Goal: Use online tool/utility: Use online tool/utility

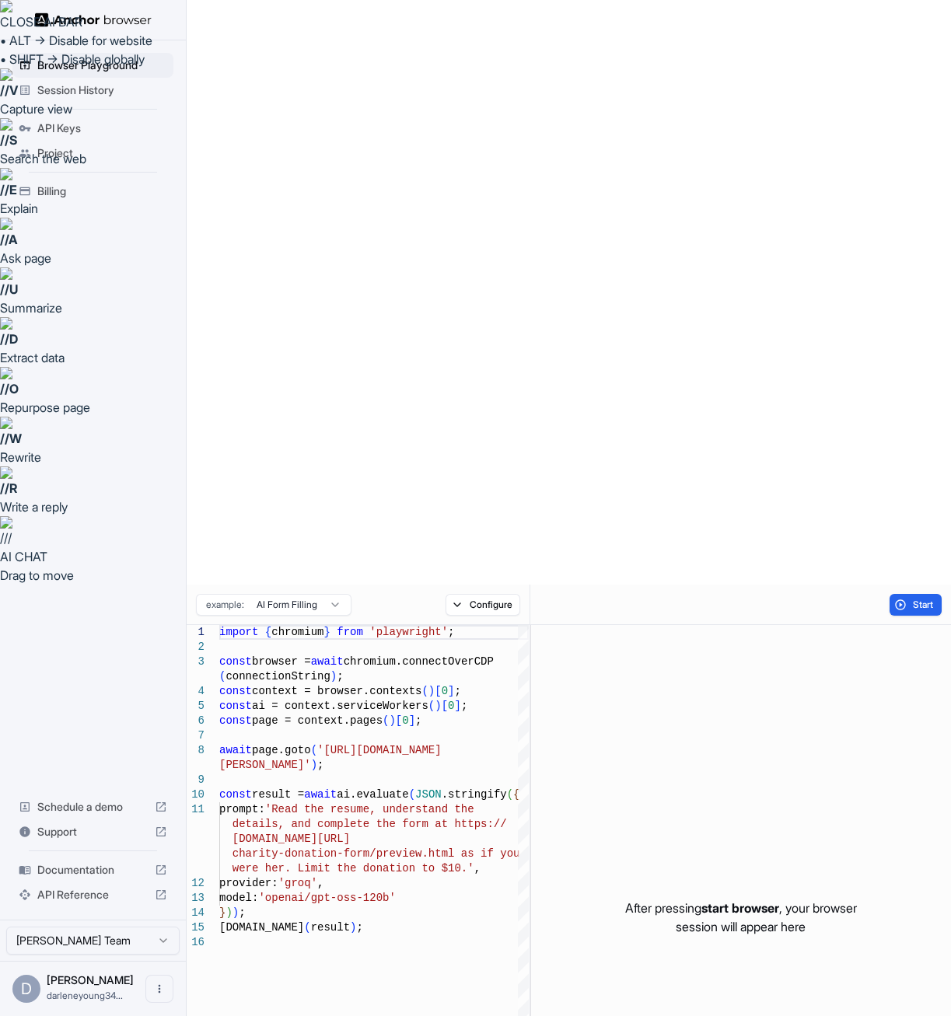
click at [286, 15] on html "CLOSE AI BAR • ALT → Disable for website • SHIFT → Disable globally // V Captur…" at bounding box center [475, 800] width 951 height 1601
click at [321, 17] on html "CLOSE AI BAR • ALT → Disable for website • SHIFT → Disable globally // V Captur…" at bounding box center [475, 800] width 951 height 1601
click at [923, 599] on span "Start" at bounding box center [924, 605] width 22 height 12
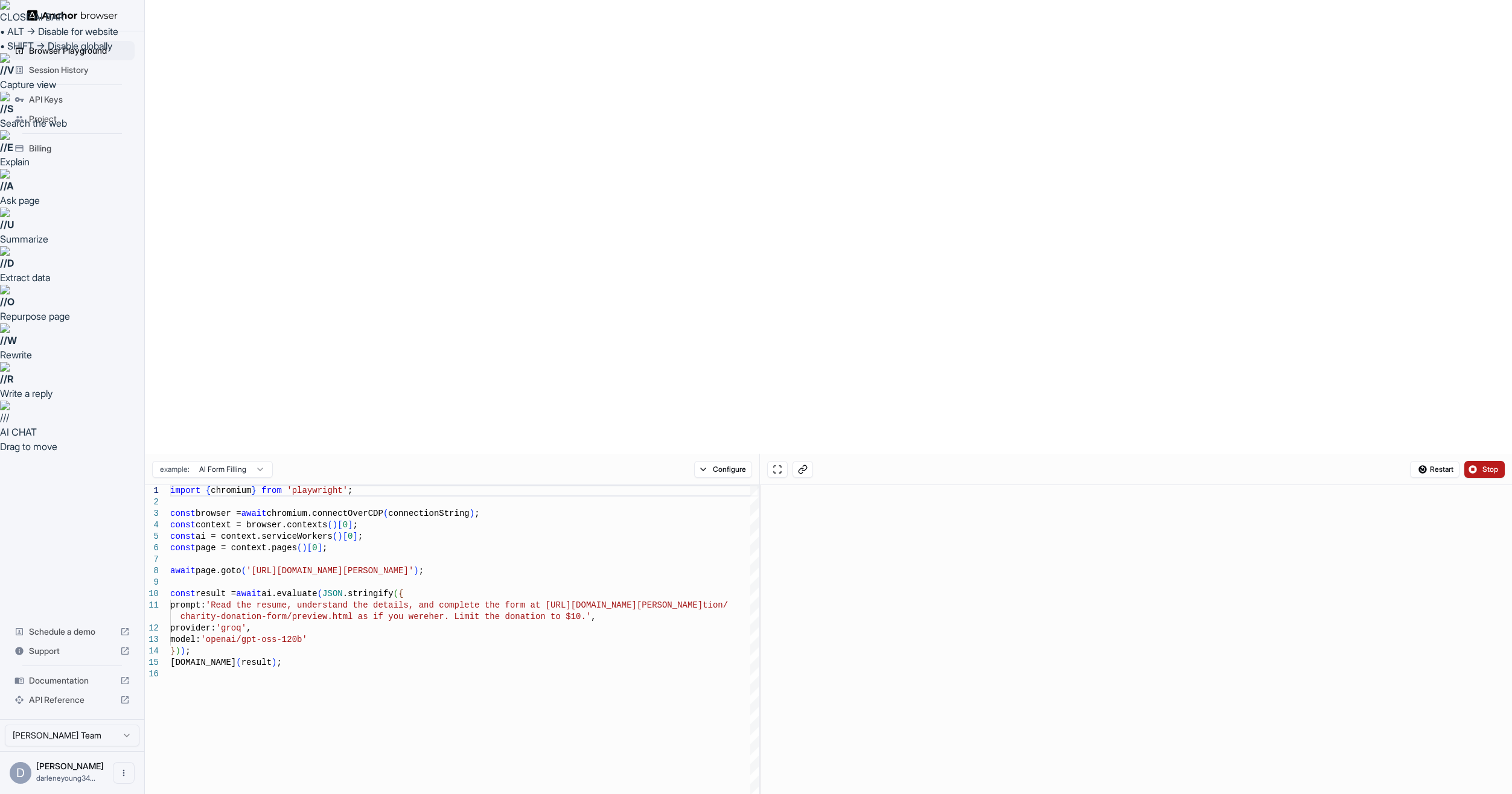
click at [737, 461] on button "Stop" at bounding box center [1485, 470] width 40 height 17
click at [254, 16] on html "CLOSE AI BAR • ALT → Disable for website • SHIFT → Disable globally // V Captur…" at bounding box center [756, 624] width 1512 height 1248
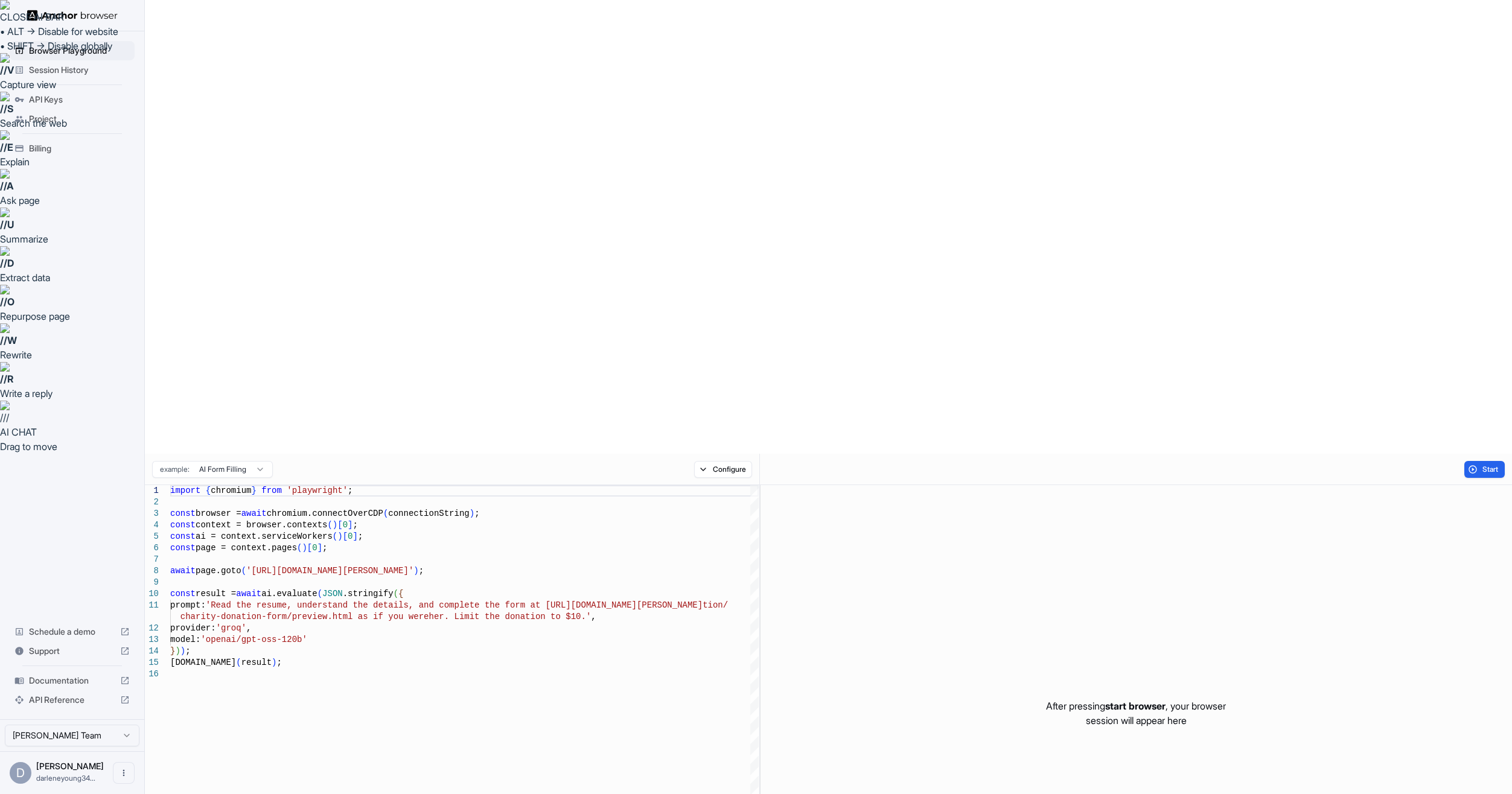
click at [254, 16] on html "CLOSE AI BAR • ALT → Disable for website • SHIFT → Disable globally // V Captur…" at bounding box center [756, 624] width 1512 height 1248
click at [737, 21] on html "CLOSE AI BAR • ALT → Disable for website • SHIFT → Disable globally // V Captur…" at bounding box center [756, 624] width 1512 height 1248
click at [721, 461] on button "Configure" at bounding box center [723, 470] width 58 height 17
click at [737, 99] on html "CLOSE AI BAR • ALT → Disable for website • SHIFT → Disable globally // V Captur…" at bounding box center [756, 624] width 1512 height 1248
click at [737, 97] on html "CLOSE AI BAR • ALT → Disable for website • SHIFT → Disable globally // V Captur…" at bounding box center [756, 624] width 1512 height 1248
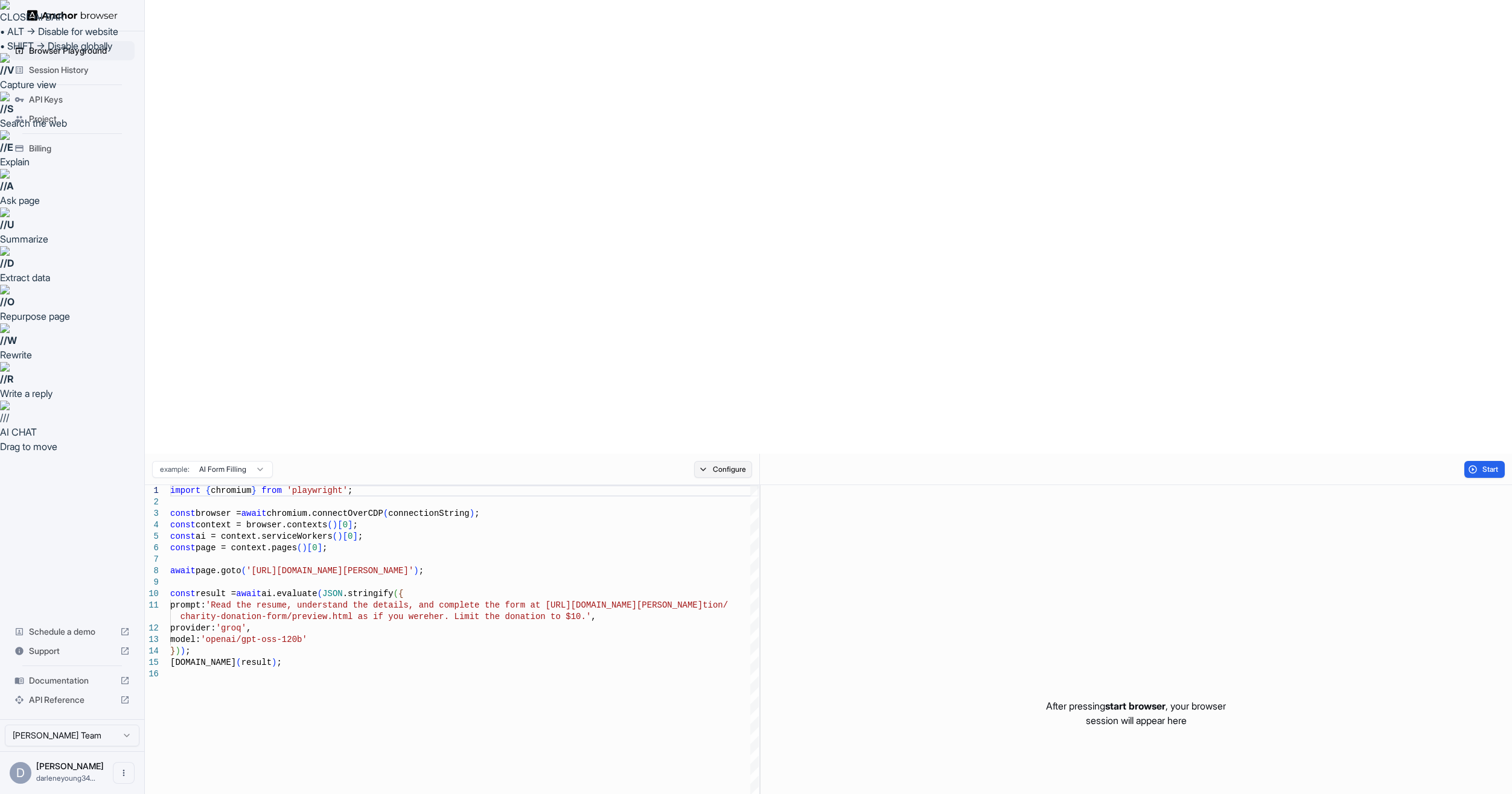
click at [732, 461] on button "Configure" at bounding box center [723, 470] width 58 height 17
click at [737, 90] on html "CLOSE AI BAR • ALT → Disable for website • SHIFT → Disable globally // V Captur…" at bounding box center [756, 624] width 1512 height 1248
click at [737, 136] on div "Block ads and cookie banners CAPTCHA solver Proxy 🇺🇸 US Mobile Browser Profile …" at bounding box center [809, 84] width 232 height 113
click at [737, 125] on button "Select Profile..." at bounding box center [855, 122] width 121 height 17
click at [737, 122] on button "Select Profile..." at bounding box center [855, 122] width 121 height 17
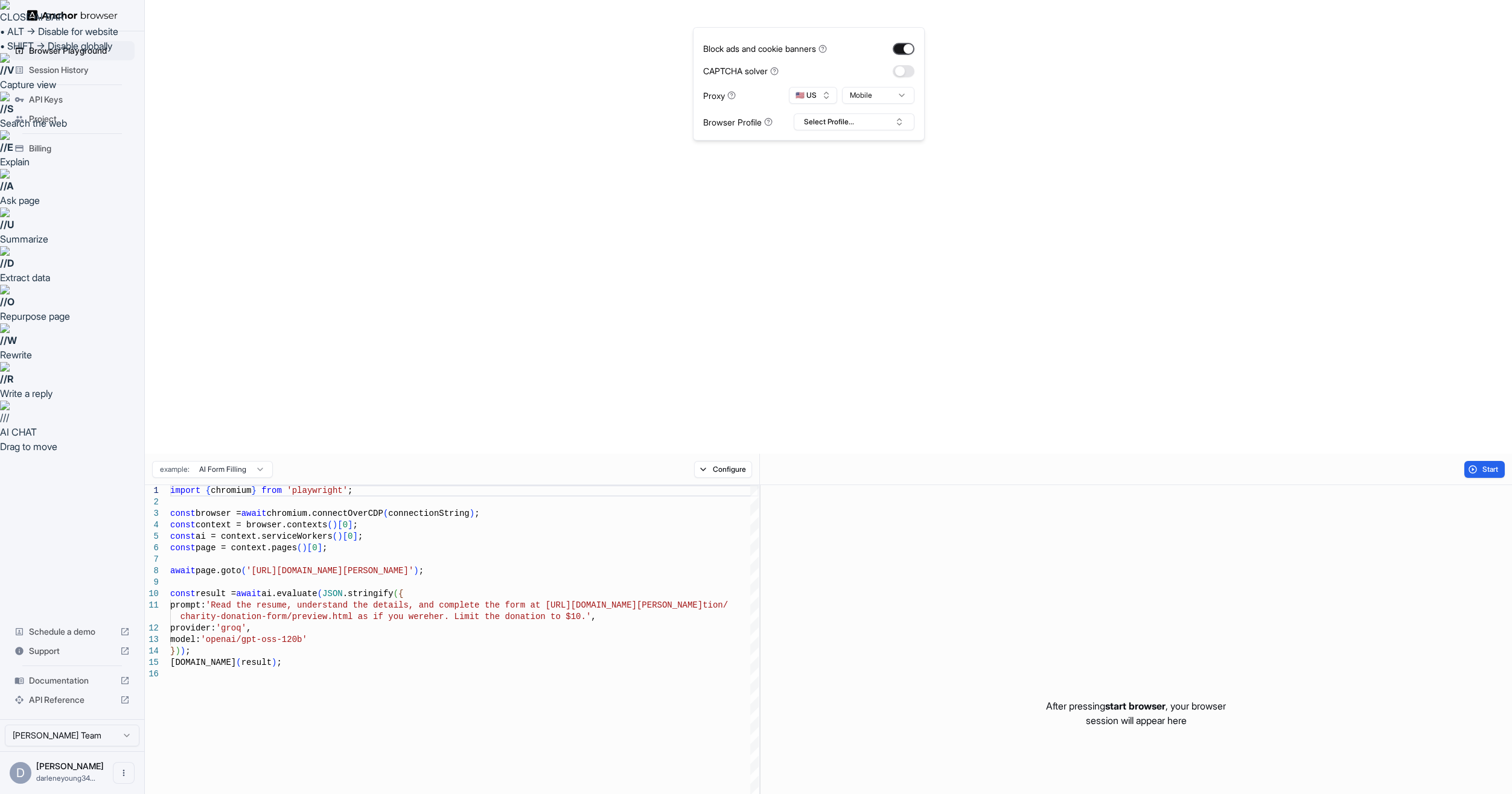
click at [737, 47] on button "button" at bounding box center [903, 49] width 22 height 12
click at [196, 10] on html "CLOSE AI BAR • ALT → Disable for website • SHIFT → Disable globally // V Captur…" at bounding box center [756, 624] width 1512 height 1248
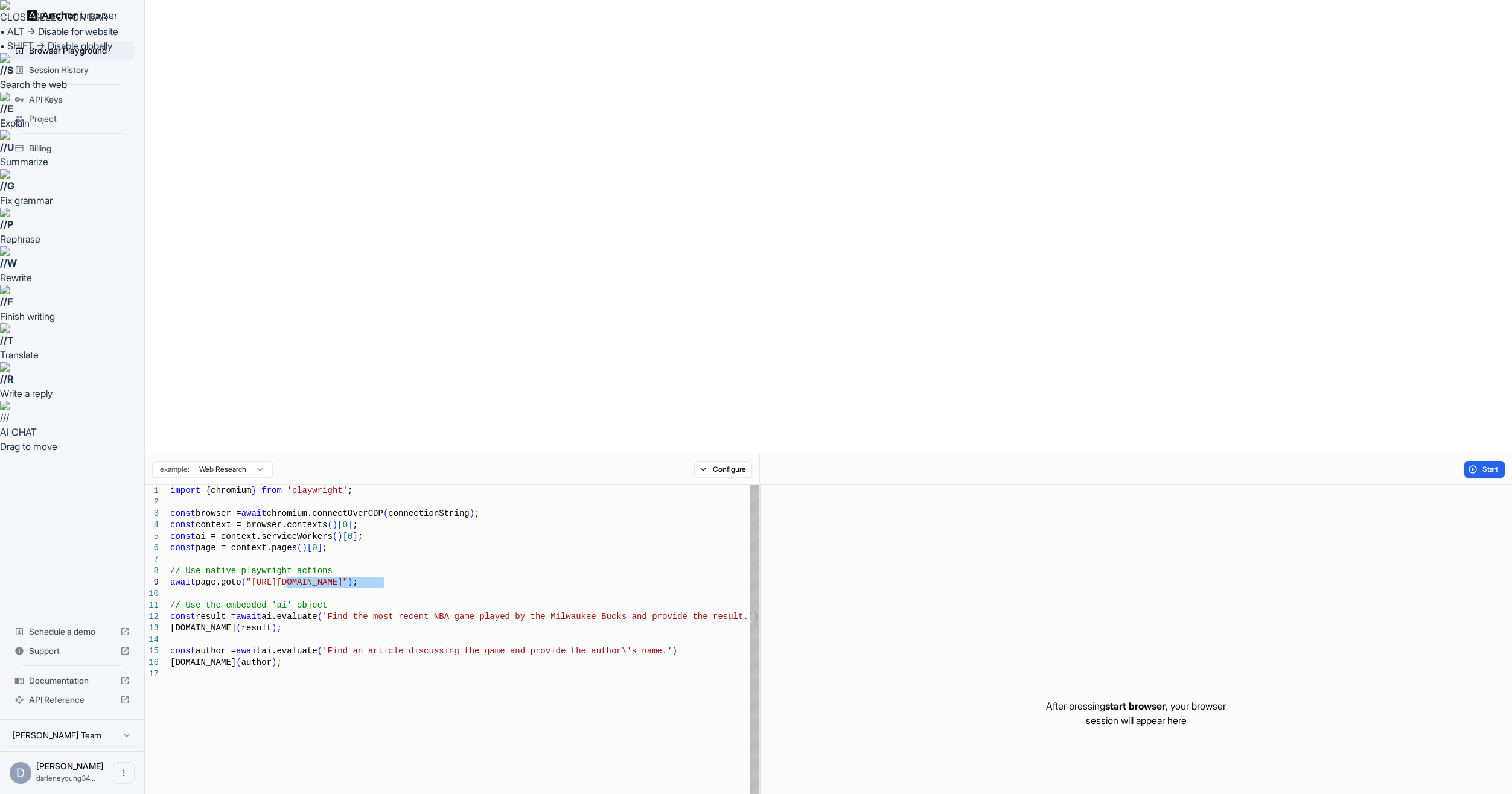
drag, startPoint x: 287, startPoint y: 128, endPoint x: 384, endPoint y: 124, distance: 97.1
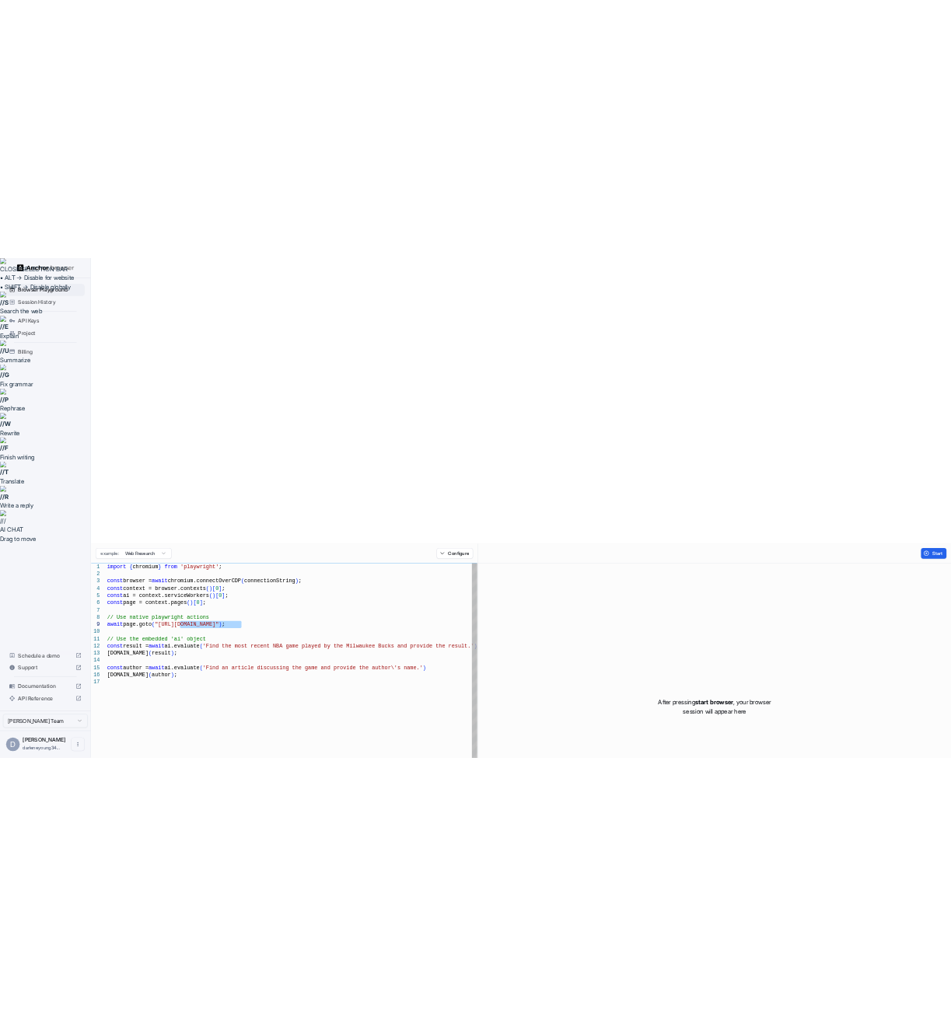
scroll to position [119, 0]
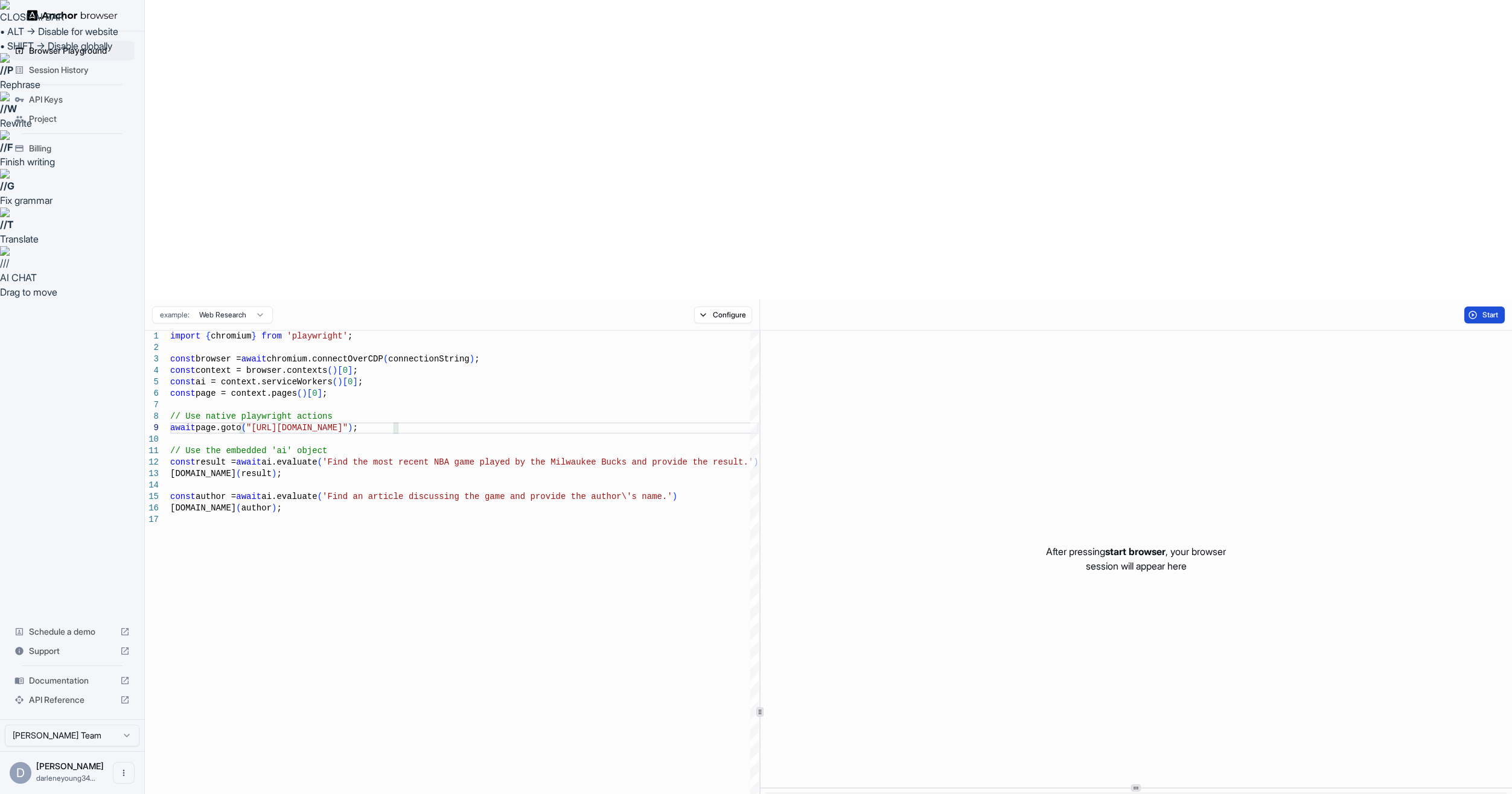
click at [737, 310] on span "Start" at bounding box center [1491, 315] width 17 height 9
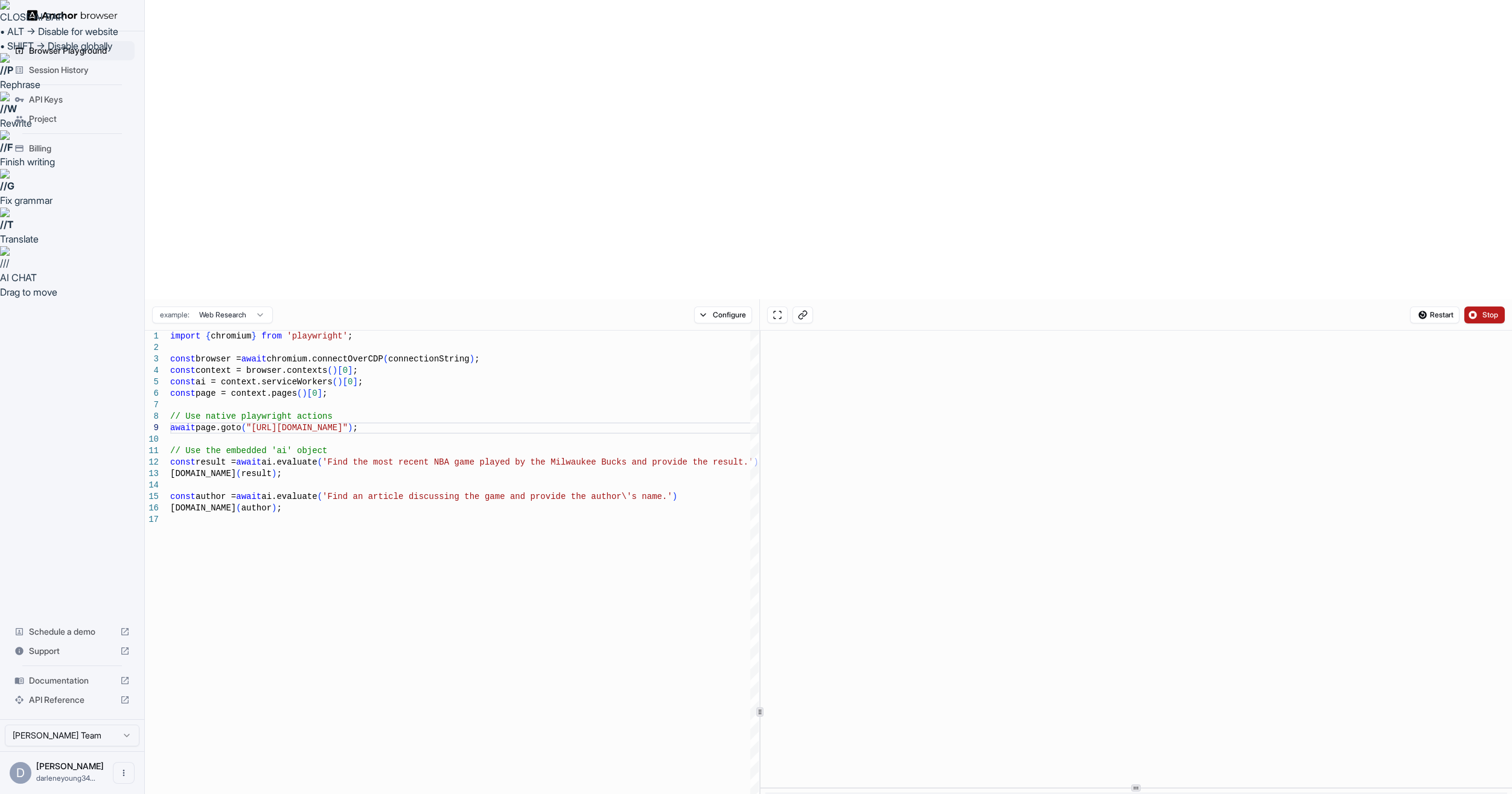
click at [737, 310] on span "Stop" at bounding box center [1491, 315] width 17 height 9
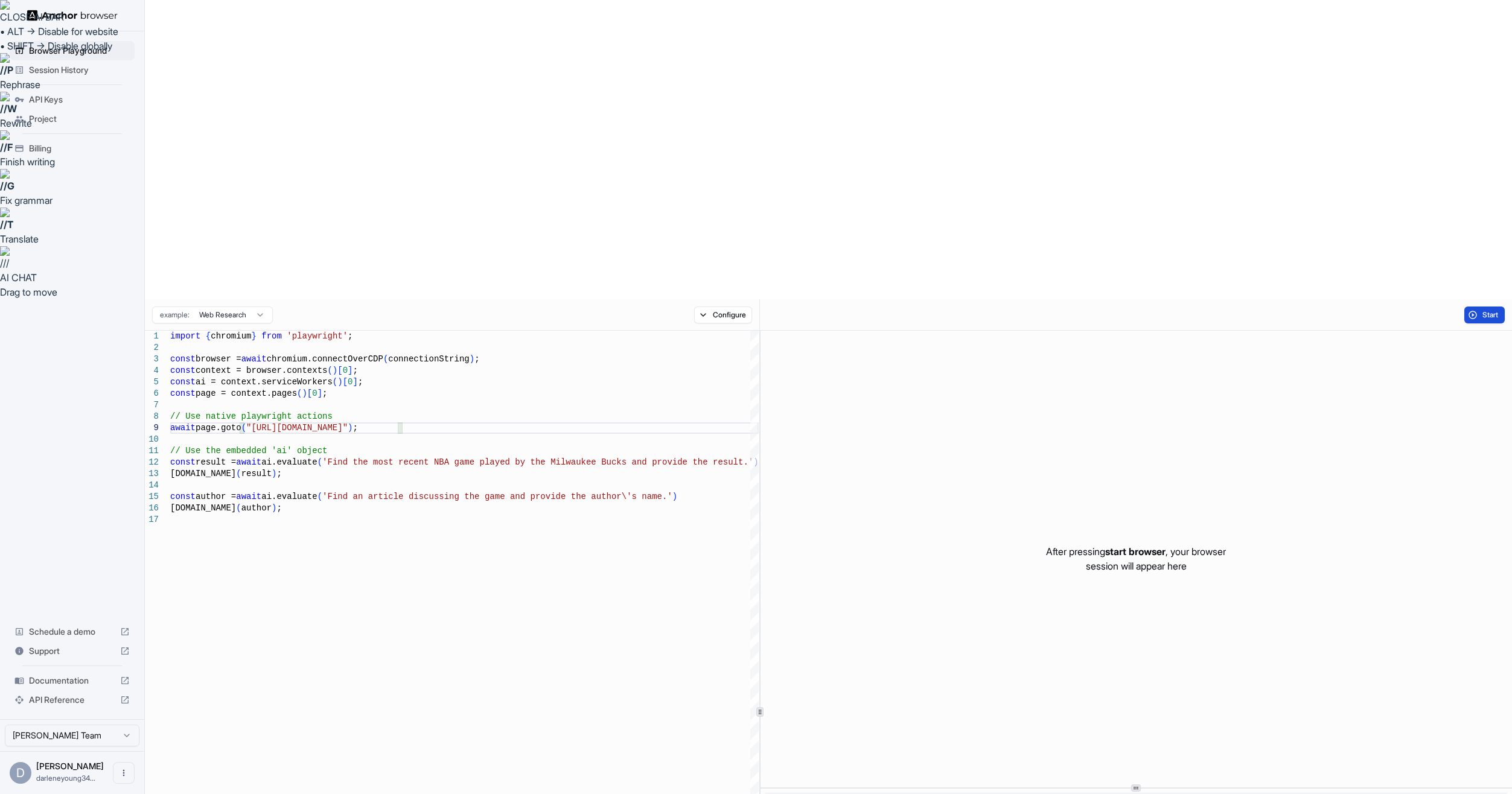
click at [737, 310] on span "Start" at bounding box center [1491, 315] width 17 height 9
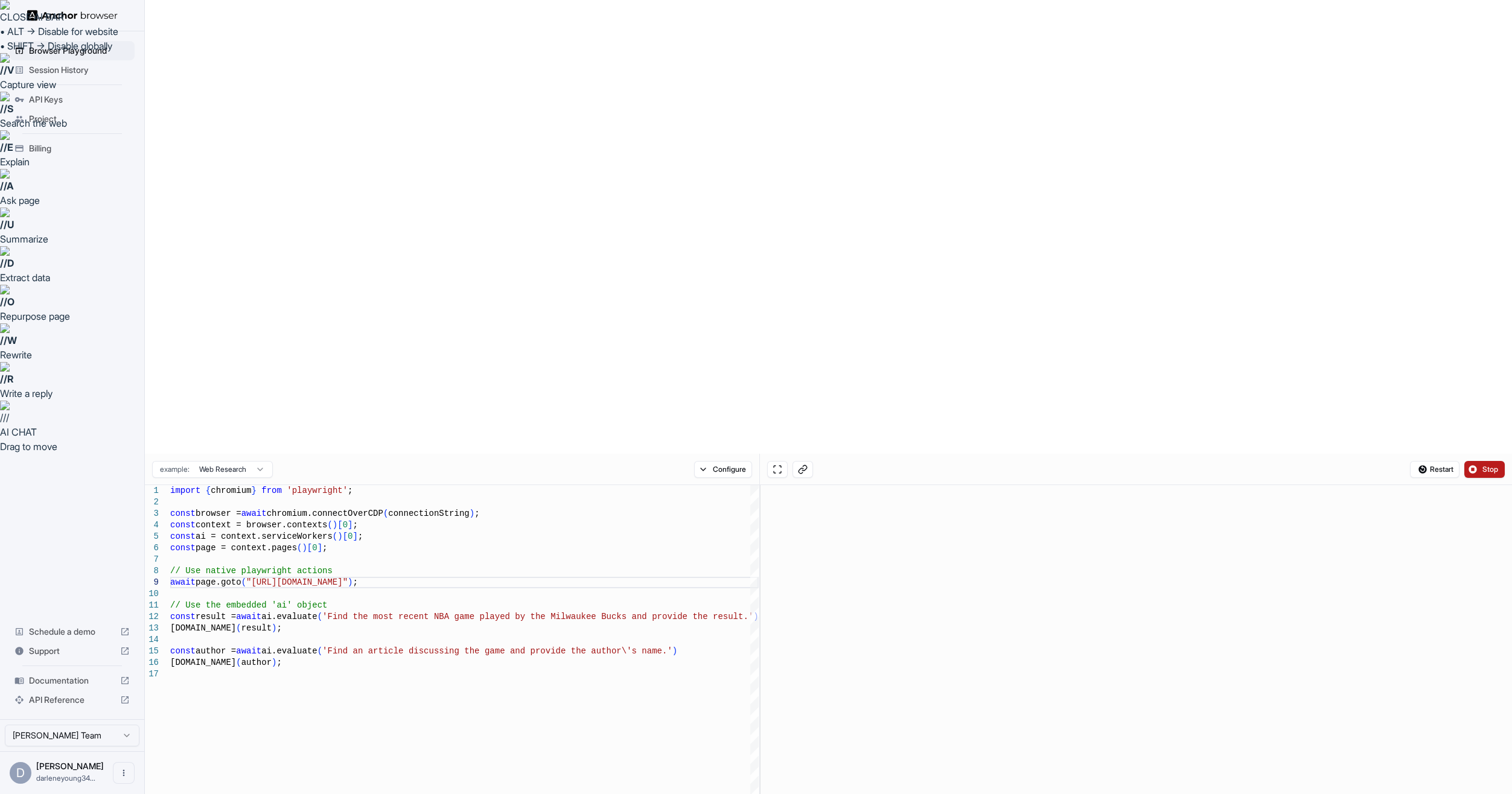
click at [737, 465] on span "Stop" at bounding box center [1491, 470] width 17 height 9
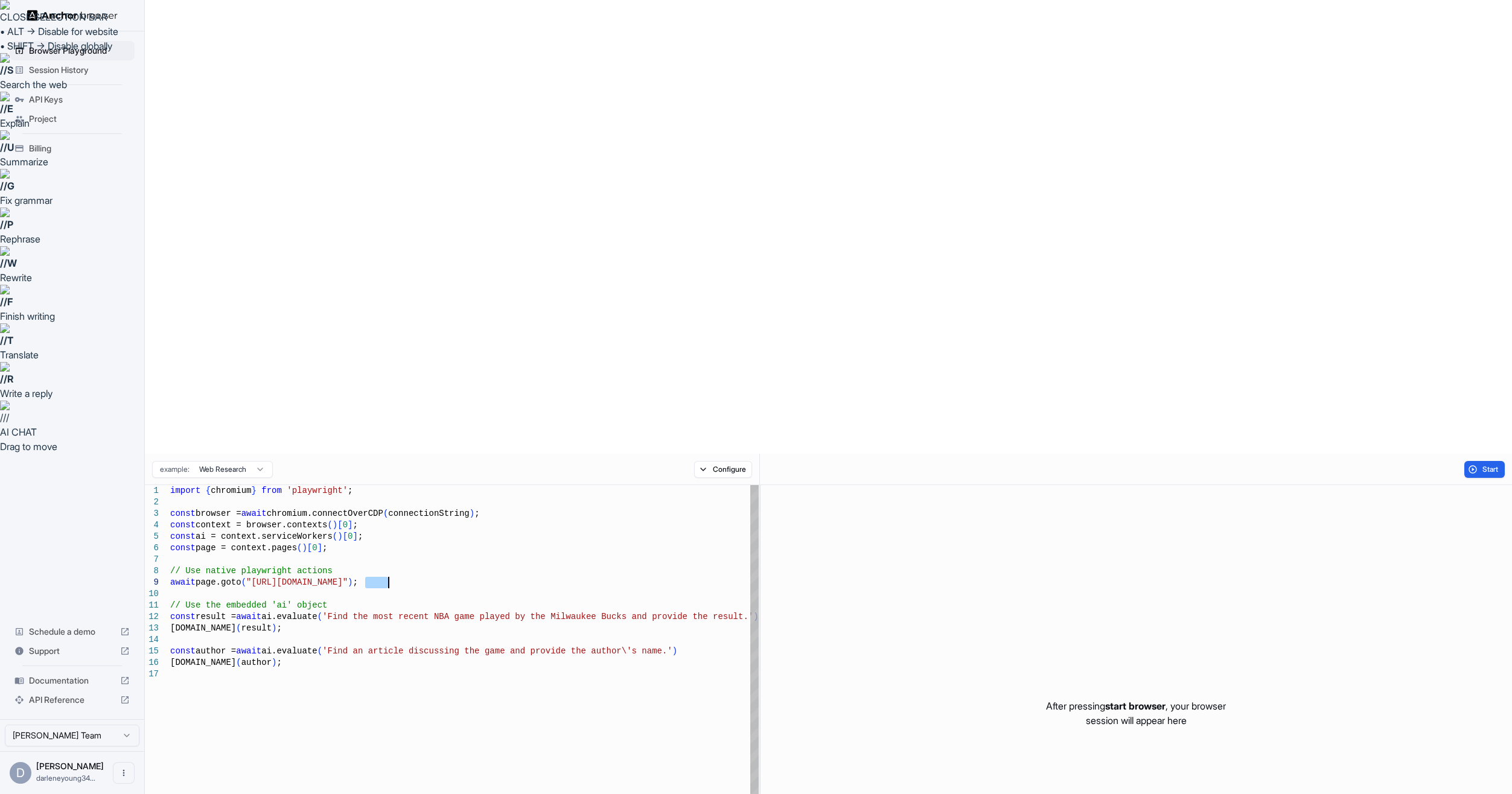
drag, startPoint x: 366, startPoint y: 127, endPoint x: 389, endPoint y: 130, distance: 23.2
click at [737, 465] on span "Start" at bounding box center [1491, 470] width 17 height 9
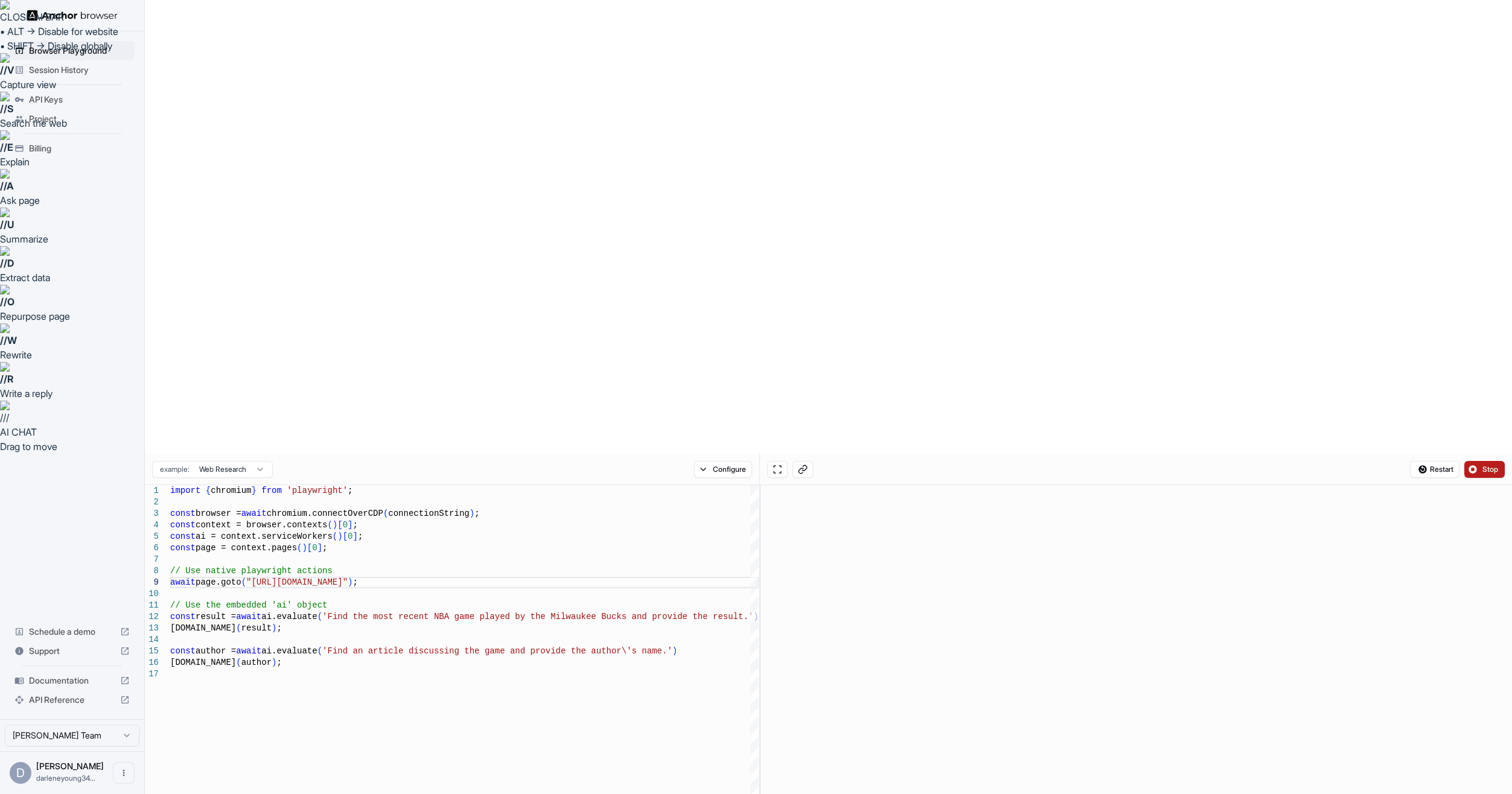
click at [737, 461] on button "Stop" at bounding box center [1485, 470] width 40 height 17
type textarea "**********"
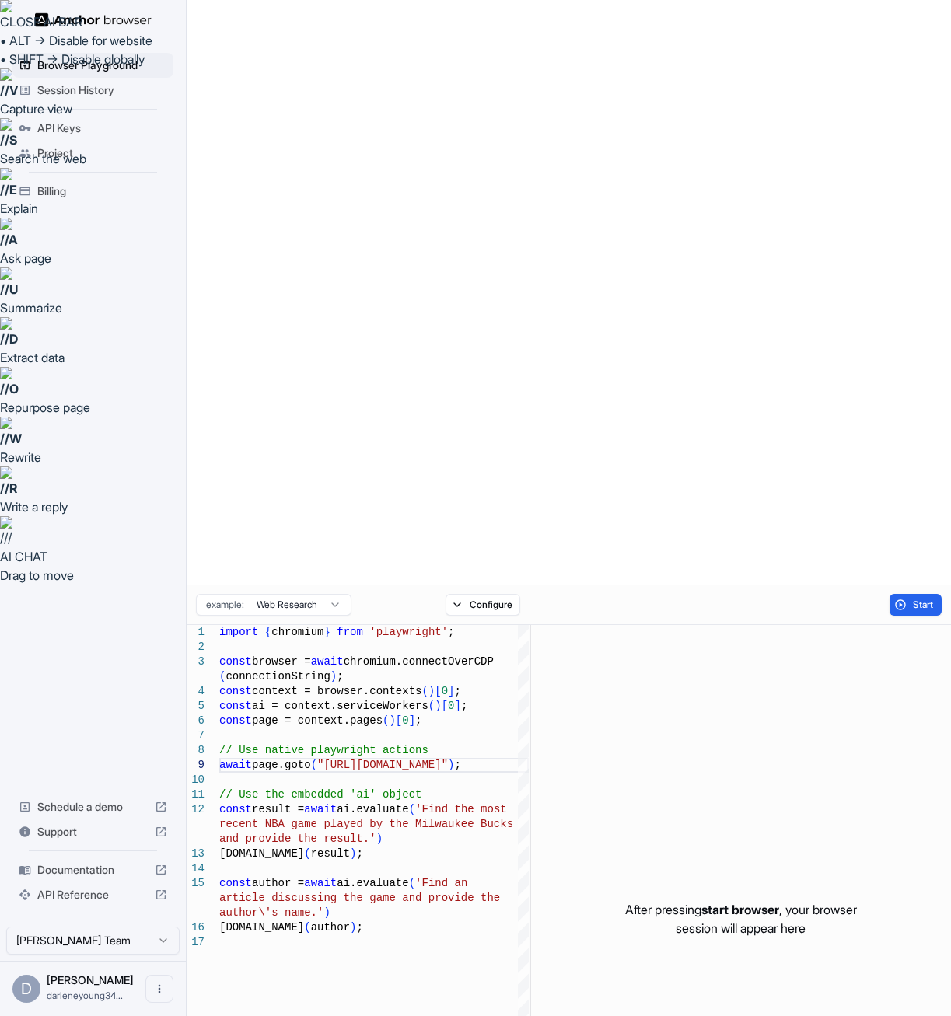
click at [106, 12] on img at bounding box center [93, 19] width 117 height 15
